Goal: Answer question/provide support: Answer question/provide support

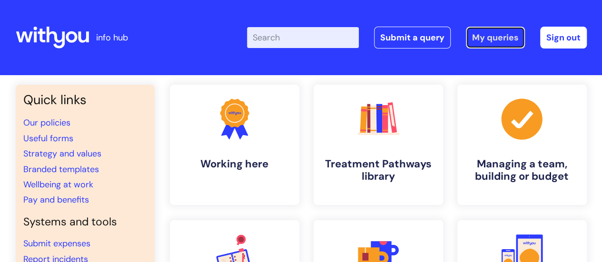
click at [491, 41] on link "My queries" at bounding box center [495, 38] width 59 height 22
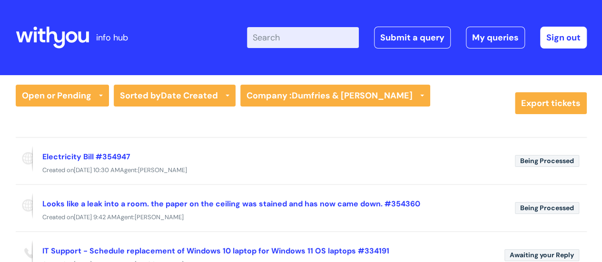
scroll to position [95, 0]
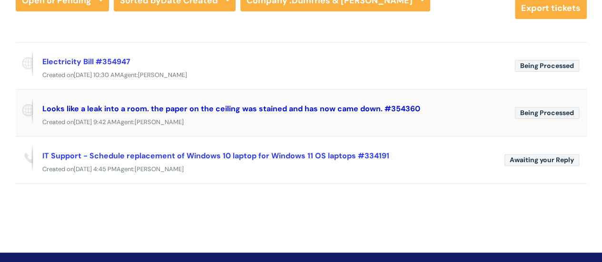
click at [239, 109] on link "Looks like a leak into a room. the paper on the ceiling was stained and has now…" at bounding box center [231, 109] width 378 height 10
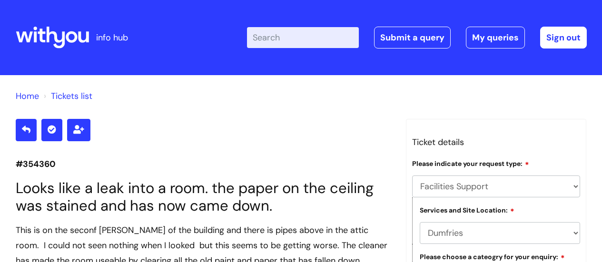
select select "Facilities Support"
select select "Dumfries"
select select "Plumbing and Drainage"
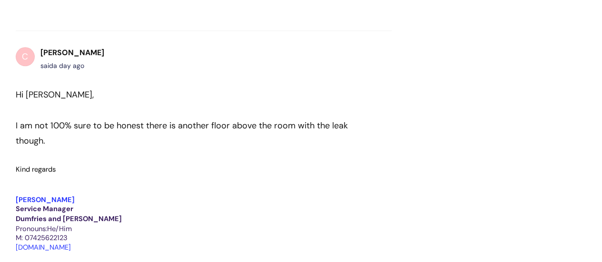
scroll to position [574, 0]
